Goal: Task Accomplishment & Management: Manage account settings

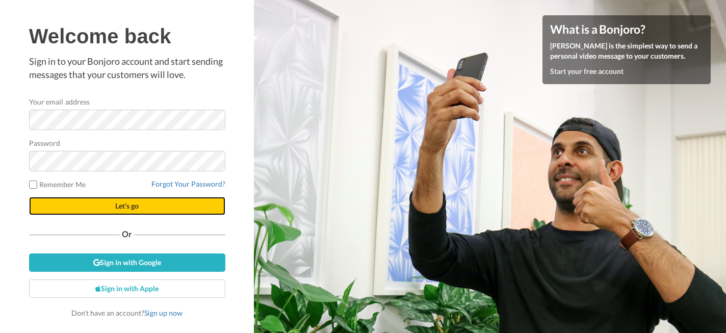
click at [112, 208] on button "Let's go" at bounding box center [127, 206] width 196 height 18
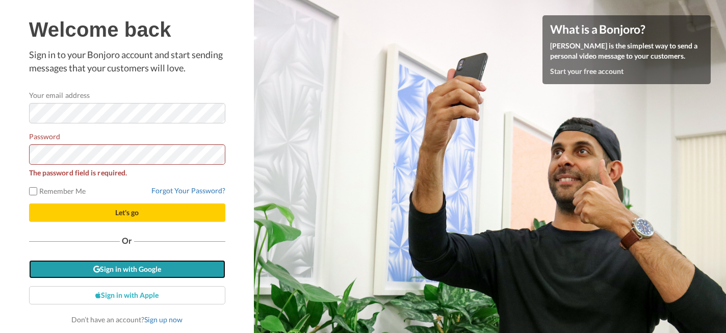
click at [99, 271] on link "Sign in with Google" at bounding box center [127, 269] width 196 height 18
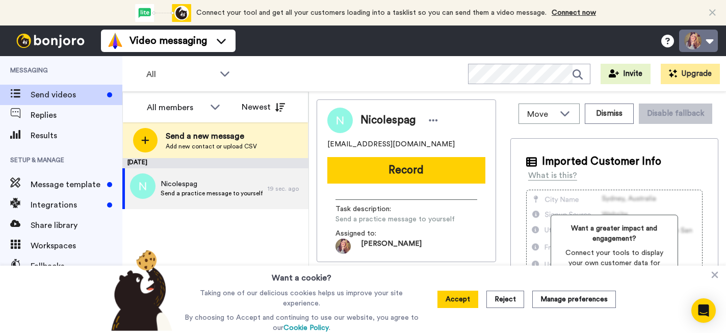
click at [704, 40] on button at bounding box center [698, 41] width 39 height 22
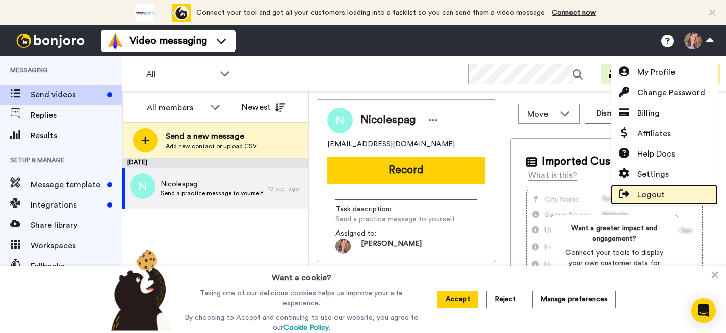
click at [648, 190] on span "Logout" at bounding box center [651, 195] width 28 height 12
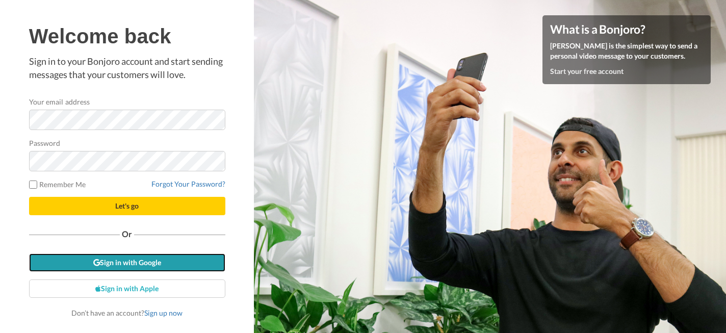
click at [110, 263] on link "Sign in with Google" at bounding box center [127, 262] width 196 height 18
